Goal: Task Accomplishment & Management: Manage account settings

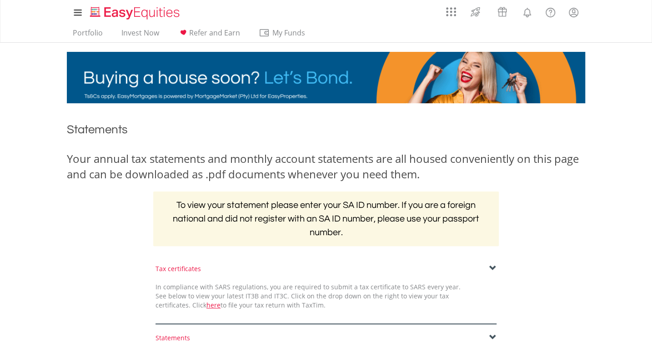
click at [492, 269] on span at bounding box center [493, 268] width 7 height 7
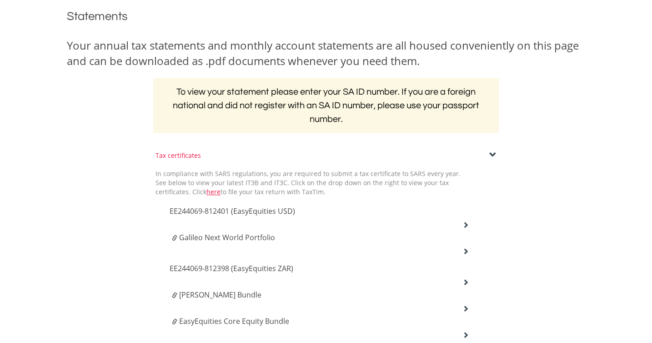
scroll to position [129, 0]
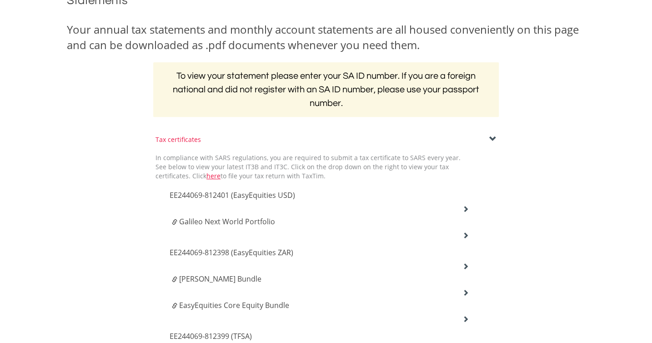
click at [222, 200] on span "EE244069-812399 (TFSA)" at bounding box center [233, 195] width 126 height 10
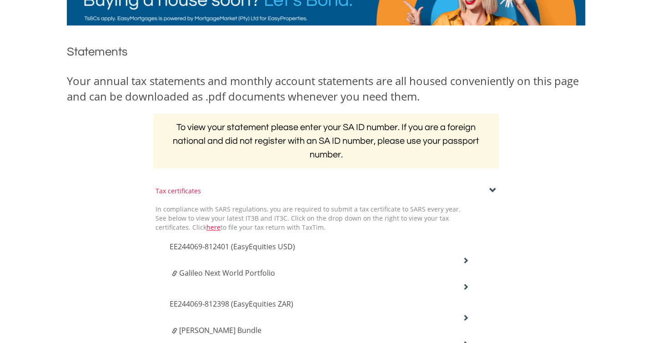
scroll to position [0, 0]
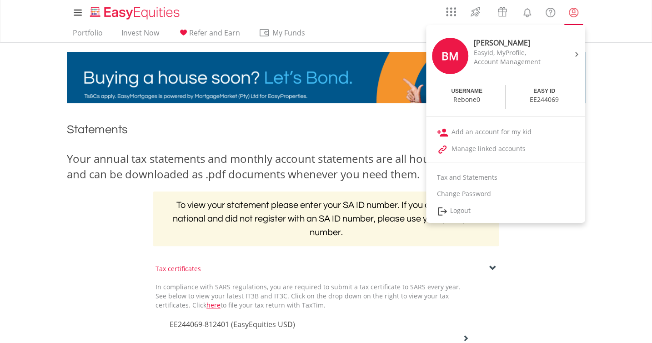
click at [576, 20] on link "My Profile" at bounding box center [573, 12] width 23 height 20
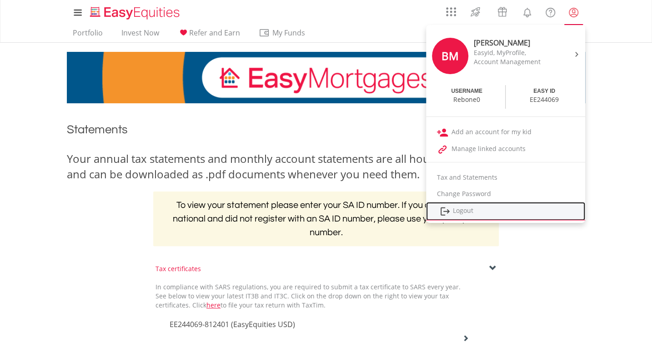
click at [469, 208] on link "Logout" at bounding box center [505, 211] width 159 height 19
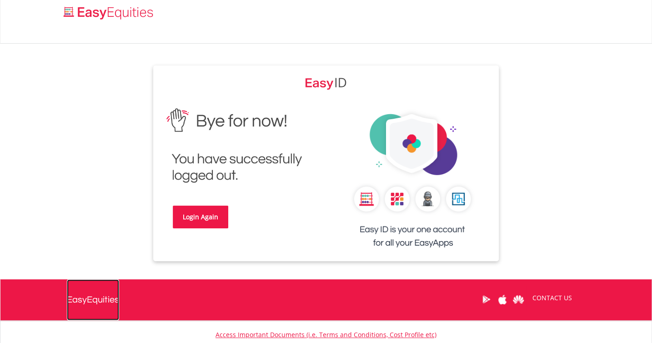
click at [96, 301] on div "EasyEquities" at bounding box center [93, 299] width 52 height 41
